Goal: Complete application form

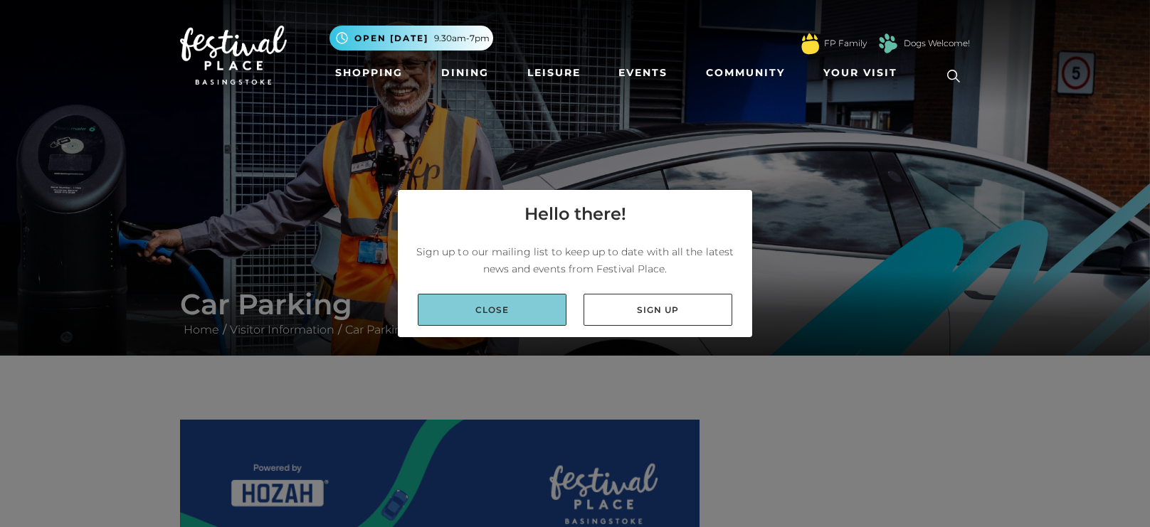
click at [486, 311] on link "Close" at bounding box center [492, 310] width 149 height 32
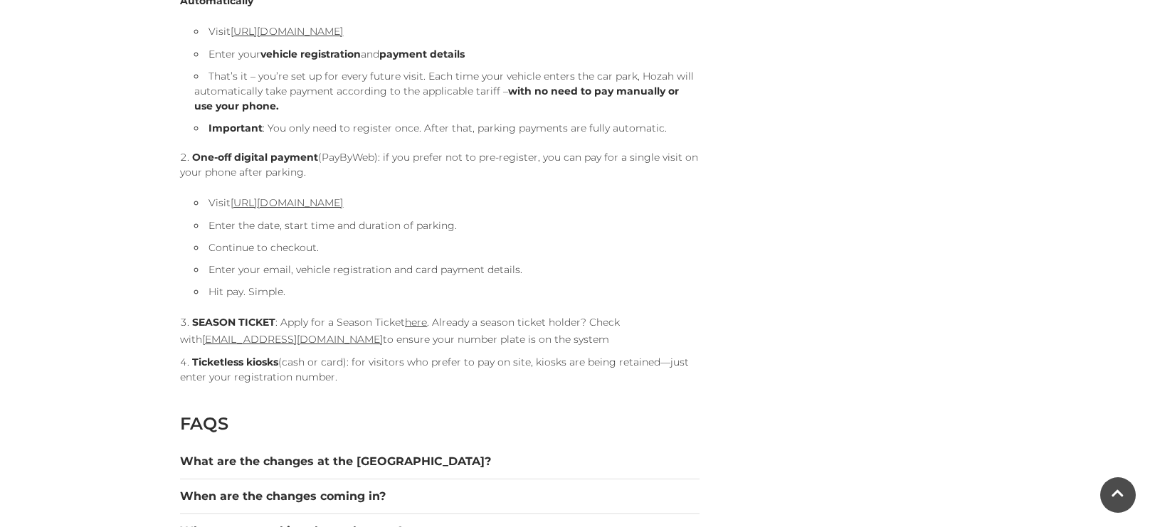
scroll to position [1595, 0]
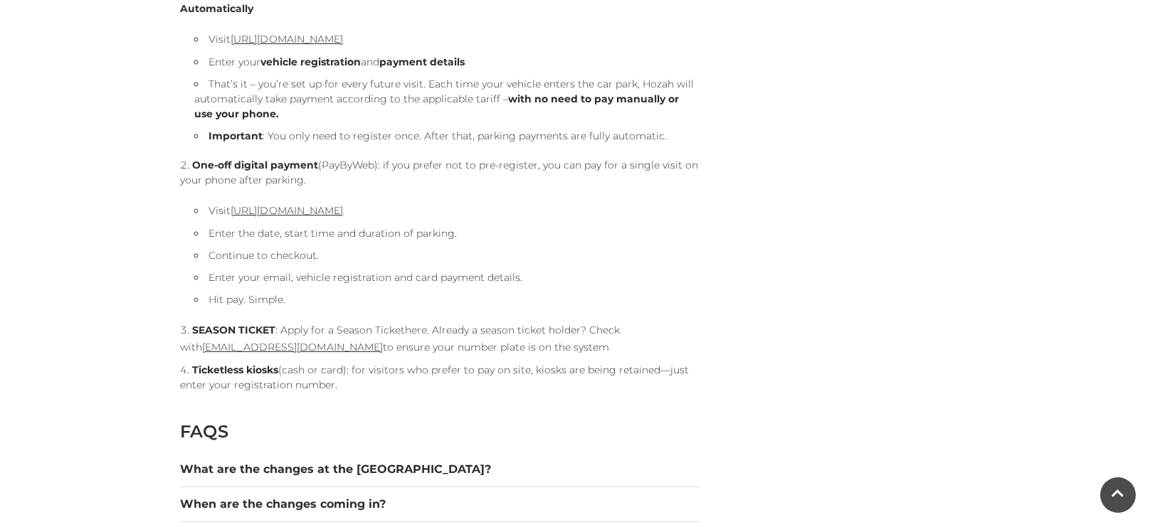
click at [414, 331] on link "here" at bounding box center [416, 330] width 22 height 13
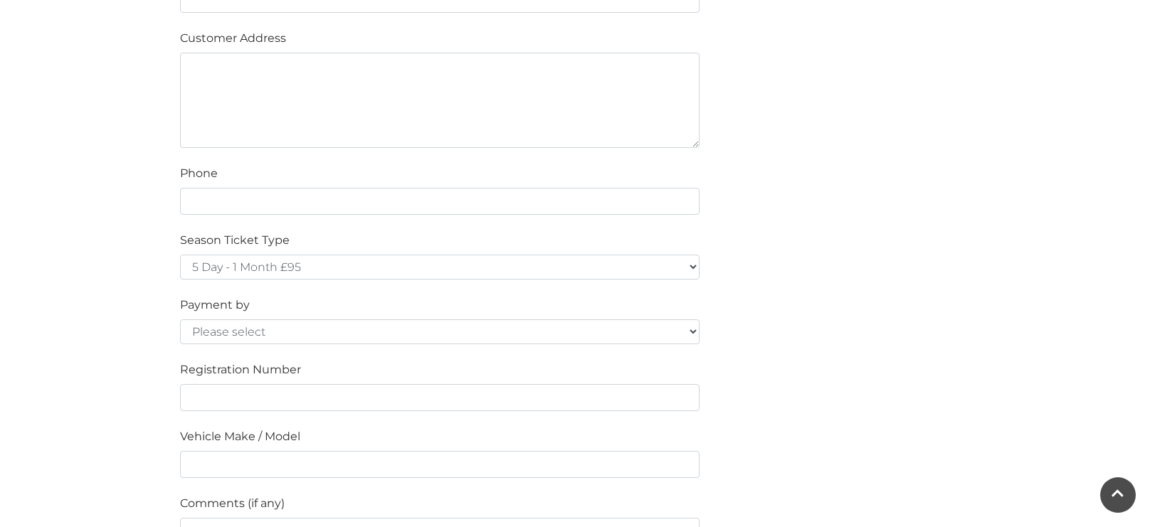
scroll to position [862, 0]
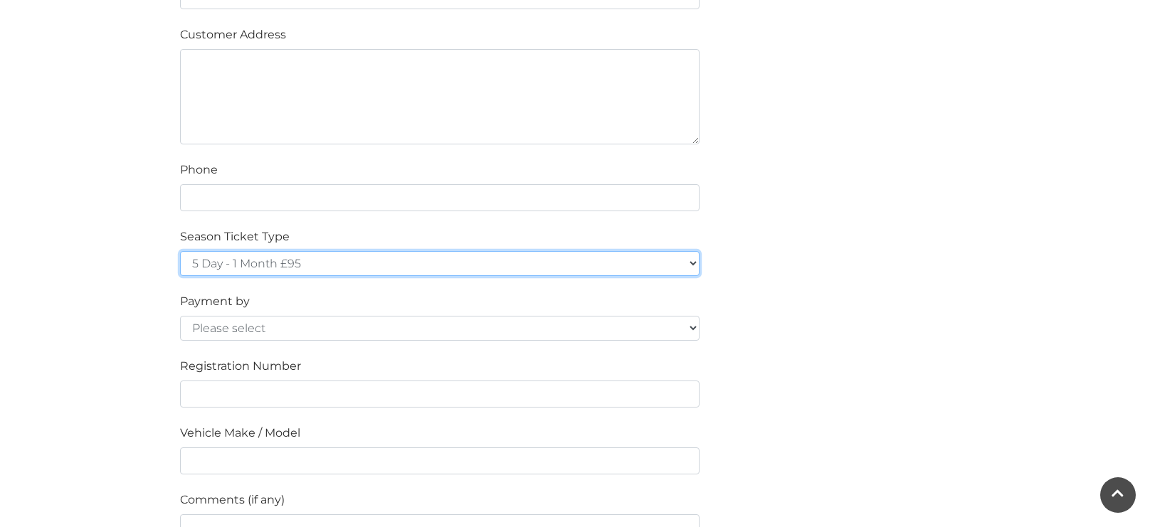
click at [433, 256] on select "5 Day - 1 Month £95 5 Day - 3 Months £270 (£90 a month standing order) 5 Day - …" at bounding box center [440, 263] width 520 height 25
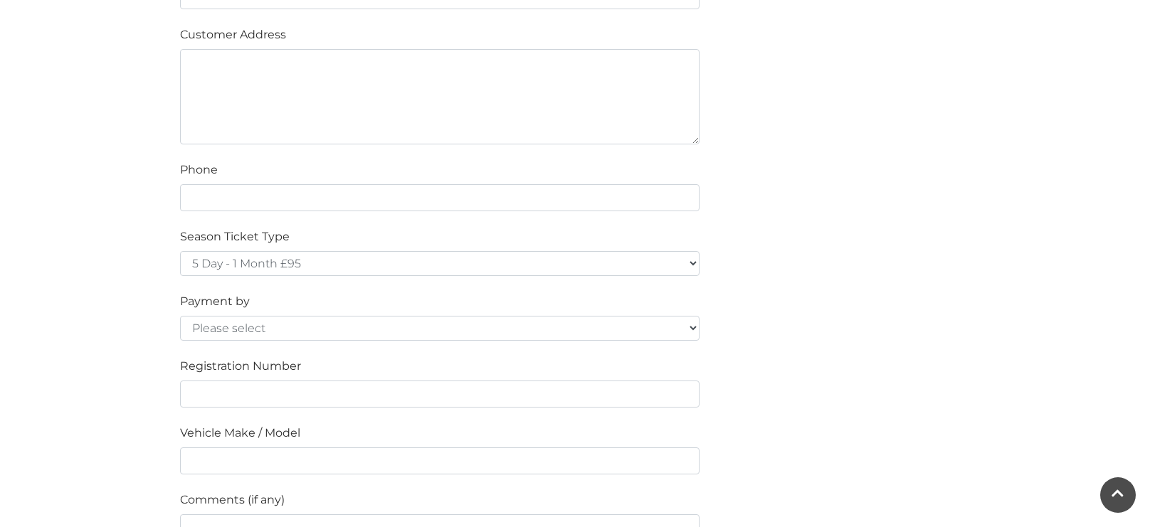
click at [817, 446] on div "Please fill in the below form to apply for a Festival Place Parking Season Tick…" at bounding box center [574, 170] width 811 height 1224
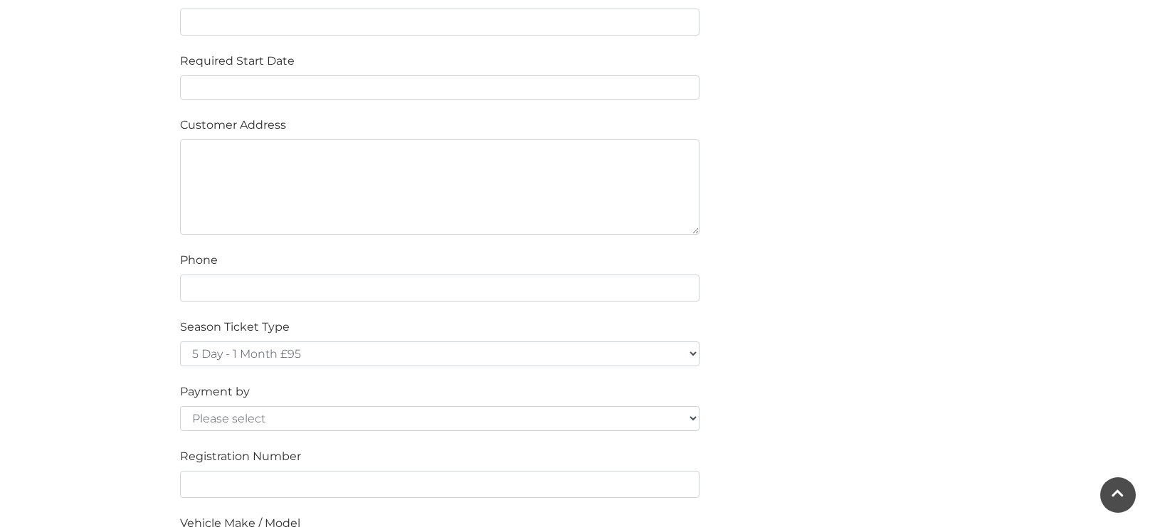
scroll to position [771, 0]
